Goal: Information Seeking & Learning: Learn about a topic

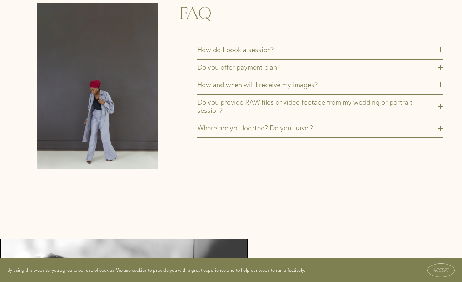
scroll to position [2154, 0]
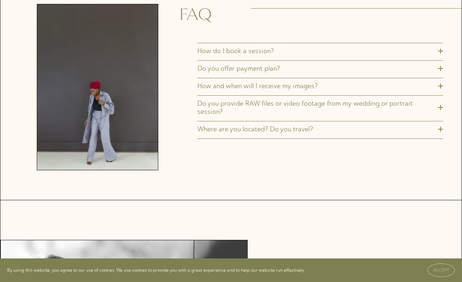
click at [258, 99] on span "Do you provide RAW files or video footage from my wedding or portrait session?" at bounding box center [317, 107] width 241 height 16
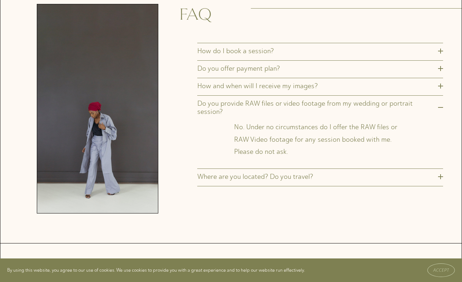
click at [264, 99] on span "Do you provide RAW files or video footage from my wedding or portrait session?" at bounding box center [317, 107] width 241 height 16
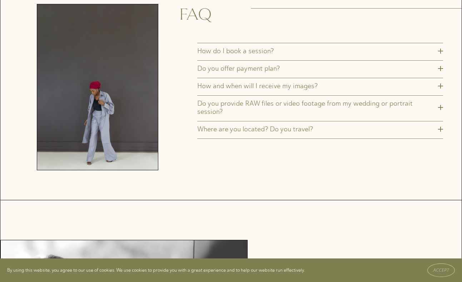
click at [253, 47] on span "How do I book a session?" at bounding box center [317, 51] width 241 height 8
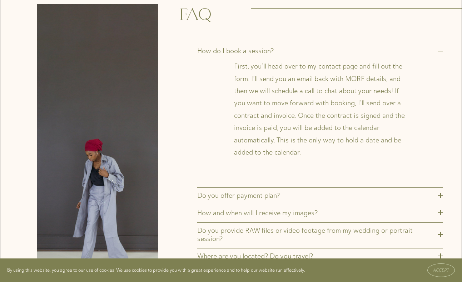
click at [257, 47] on span "How do I book a session?" at bounding box center [317, 51] width 241 height 8
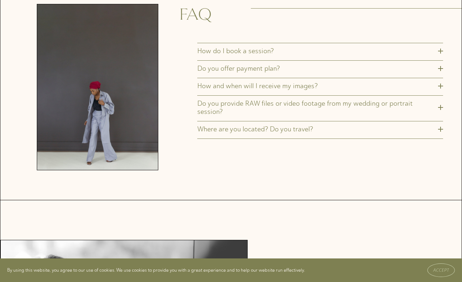
click at [255, 64] on span "Do you offer payment plan?" at bounding box center [317, 68] width 241 height 8
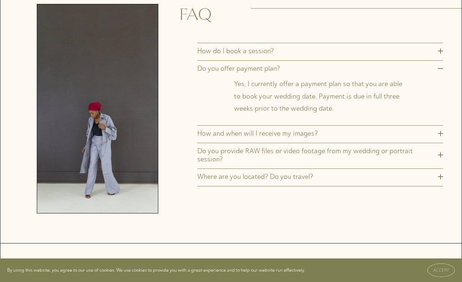
click at [255, 64] on span "Do you offer payment plan?" at bounding box center [317, 68] width 241 height 8
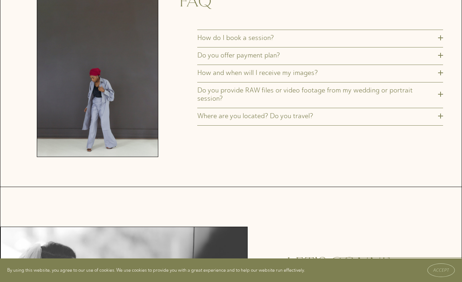
scroll to position [2168, 0]
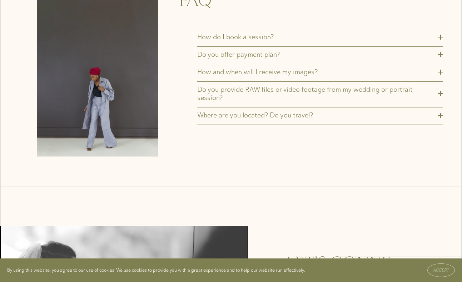
click at [244, 111] on span "Where are you located? Do you travel?" at bounding box center [317, 115] width 241 height 8
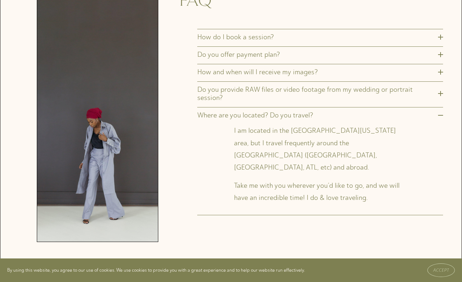
click at [244, 111] on span "Where are you located? Do you travel?" at bounding box center [317, 115] width 241 height 8
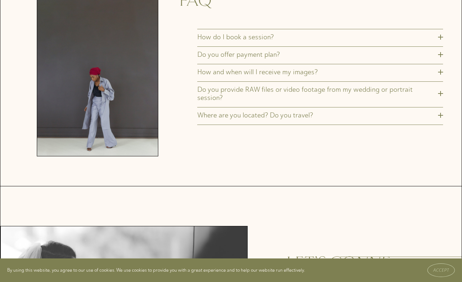
click at [244, 111] on span "Where are you located? Do you travel?" at bounding box center [317, 115] width 241 height 8
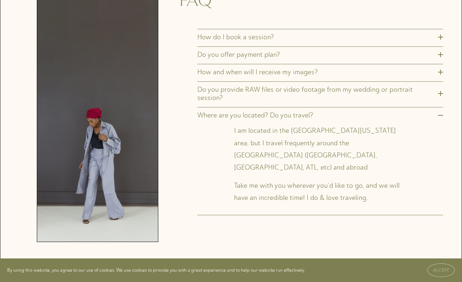
click at [244, 111] on span "Where are you located? Do you travel?" at bounding box center [317, 115] width 241 height 8
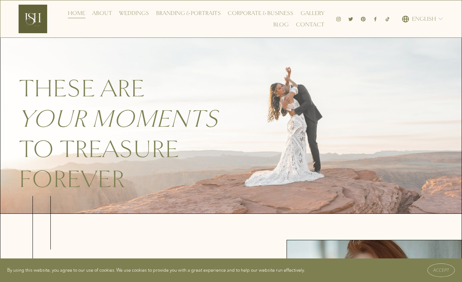
scroll to position [0, 0]
click at [141, 13] on link "Weddings" at bounding box center [134, 13] width 30 height 11
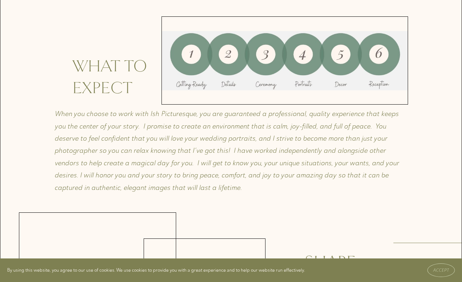
scroll to position [2145, 0]
